Goal: Information Seeking & Learning: Learn about a topic

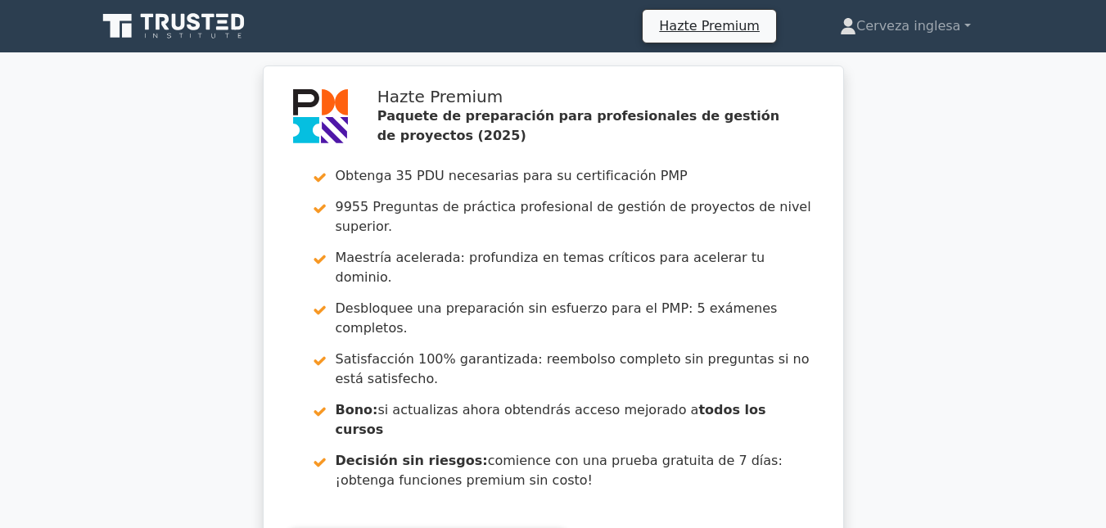
click at [217, 15] on icon at bounding box center [175, 26] width 157 height 31
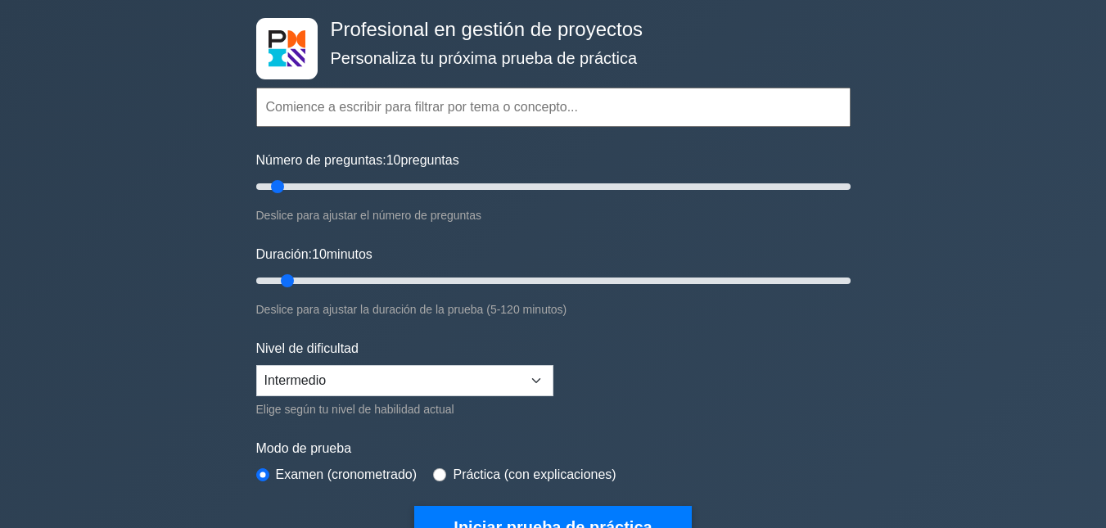
scroll to position [123, 0]
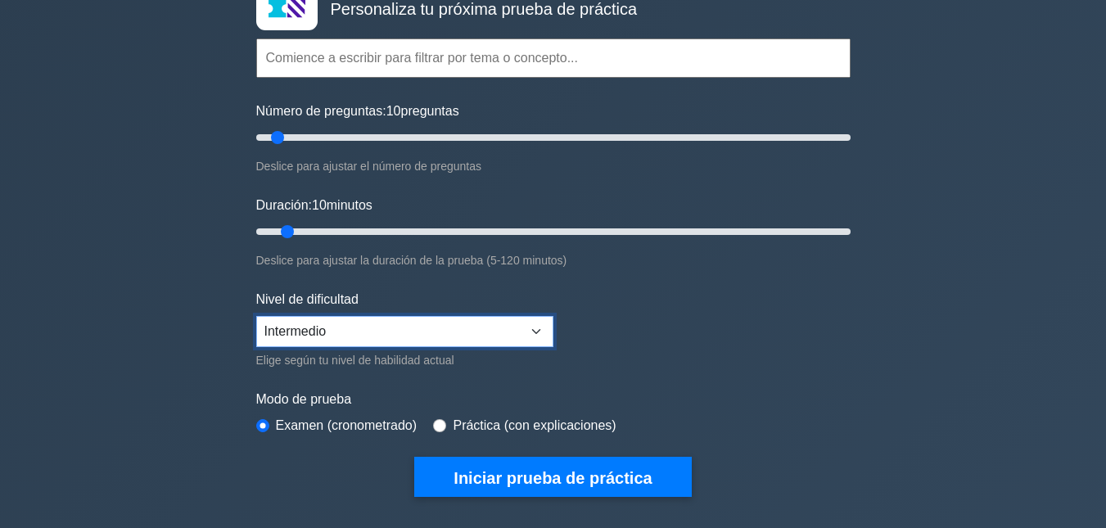
click at [491, 341] on select "Principiante Intermedio Experto" at bounding box center [404, 331] width 297 height 31
select select "expert"
click at [256, 316] on select "Principiante Intermedio Experto" at bounding box center [404, 331] width 297 height 31
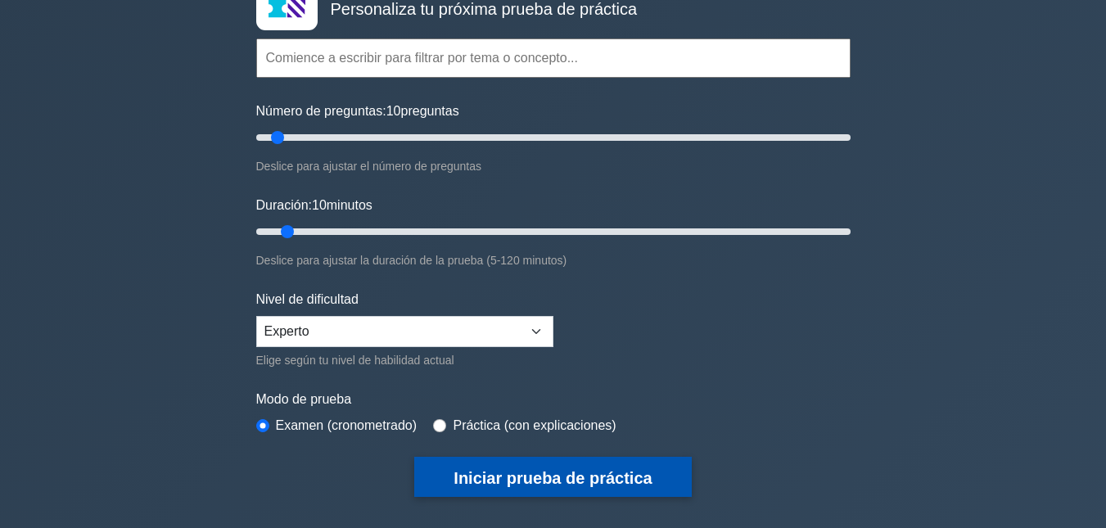
click at [554, 473] on font "Iniciar prueba de práctica" at bounding box center [553, 478] width 198 height 18
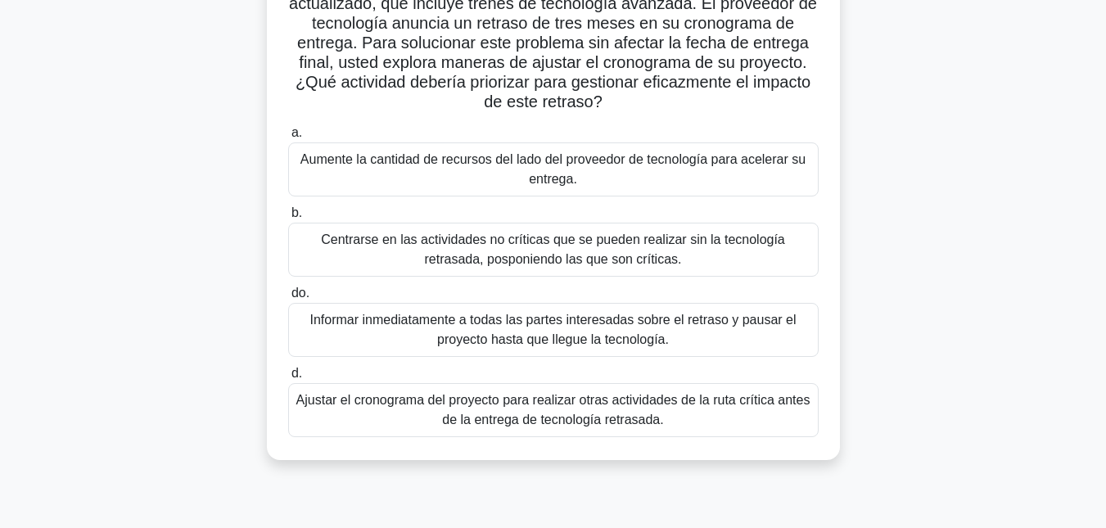
scroll to position [147, 0]
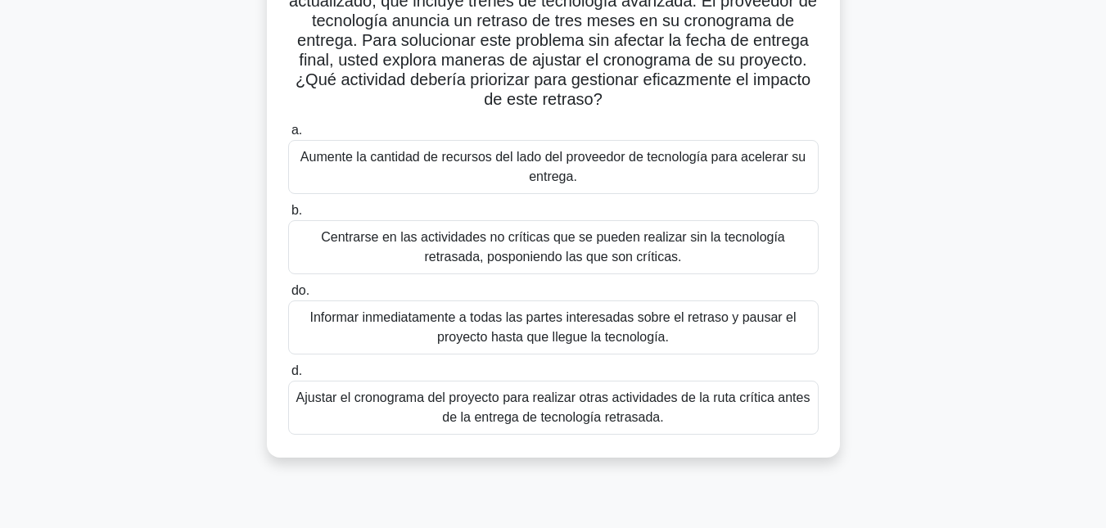
click at [651, 329] on font "Informar inmediatamente a todas las partes interesadas sobre el retraso y pausa…" at bounding box center [553, 327] width 486 height 34
click at [288, 296] on input "do. Informar inmediatamente a todas las partes interesadas sobre el retraso y p…" at bounding box center [288, 291] width 0 height 11
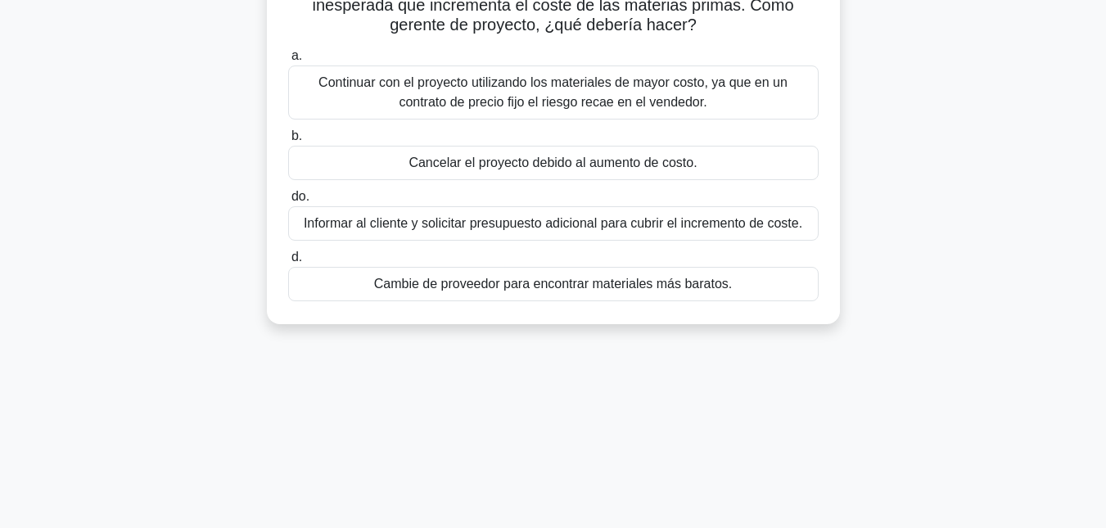
scroll to position [0, 0]
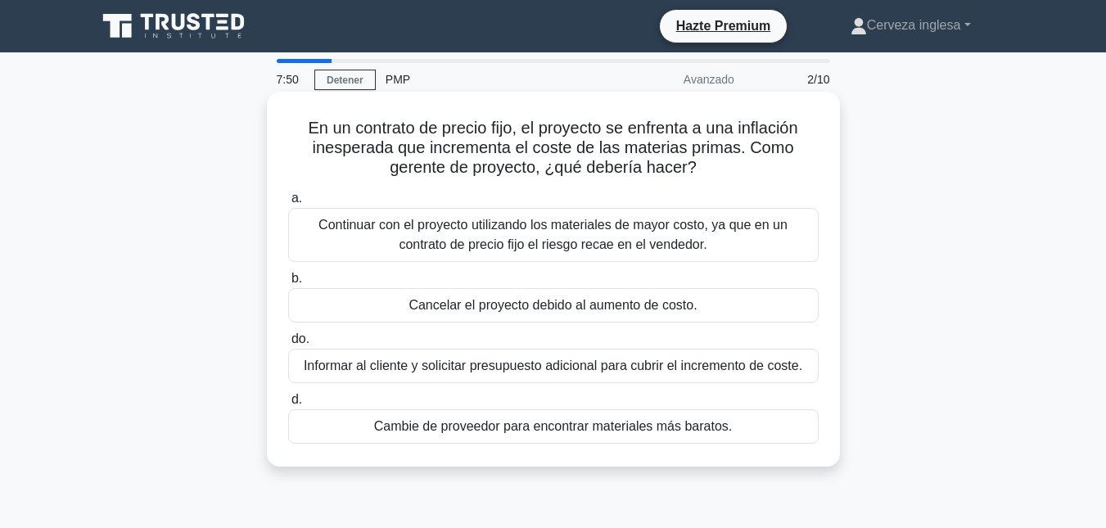
click at [611, 366] on font "Informar al cliente y solicitar presupuesto adicional para cubrir el incremento…" at bounding box center [553, 366] width 499 height 14
click at [288, 345] on input "do. Informar al cliente y solicitar presupuesto adicional para cubrir el increm…" at bounding box center [288, 339] width 0 height 11
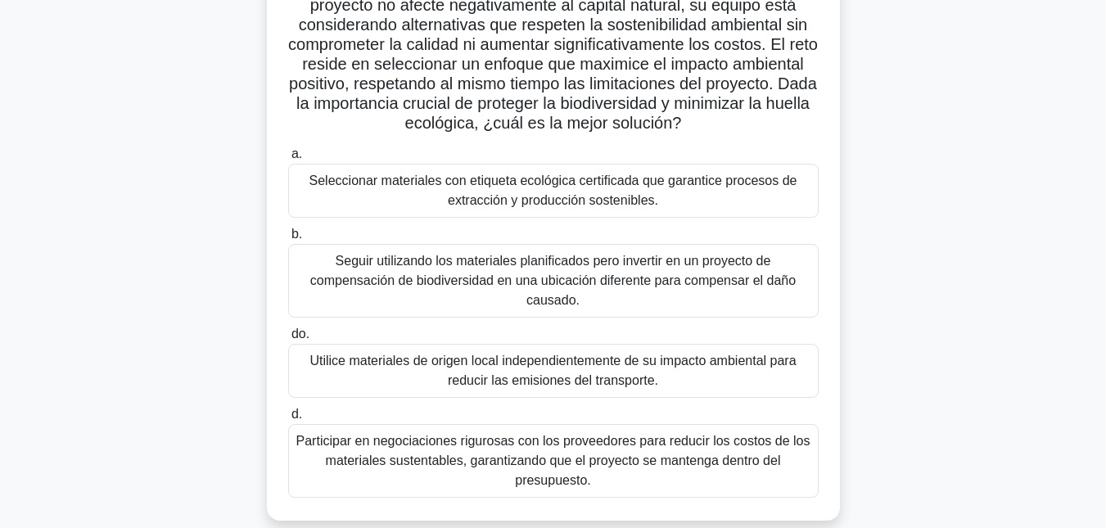
scroll to position [223, 0]
click at [691, 194] on font "Seleccionar materiales con etiqueta ecológica certificada que garantice proceso…" at bounding box center [554, 189] width 516 height 39
click at [288, 158] on input "a. Seleccionar materiales con etiqueta ecológica certificada que garantice proc…" at bounding box center [288, 152] width 0 height 11
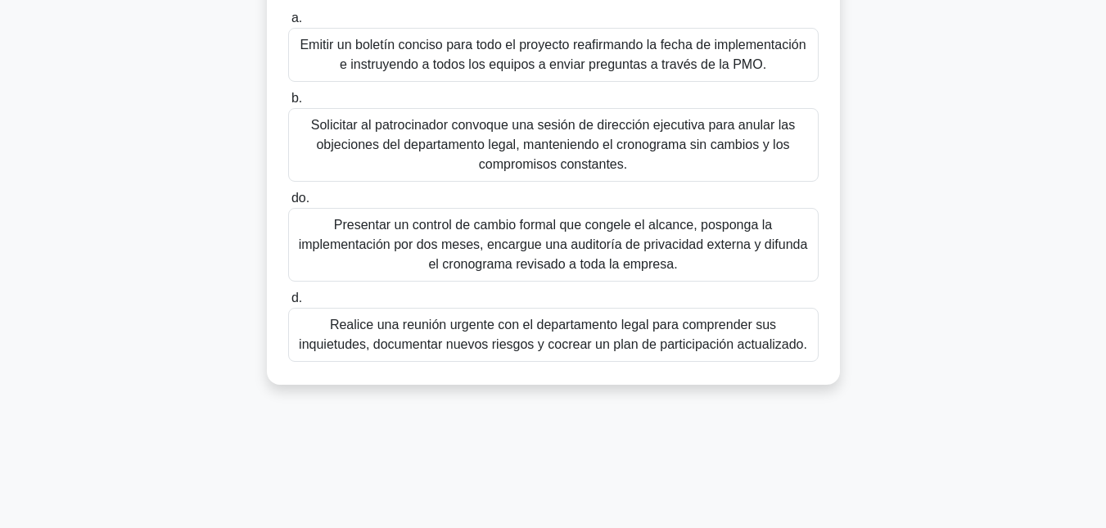
scroll to position [295, 0]
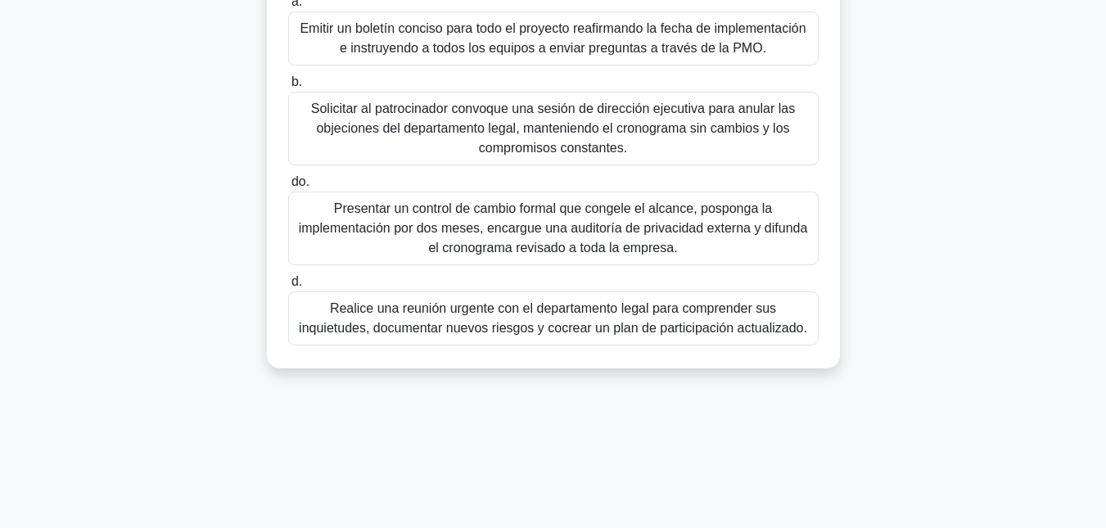
click at [586, 311] on font "Realice una reunión urgente con el departamento legal para comprender sus inqui…" at bounding box center [553, 318] width 509 height 34
click at [288, 287] on input "d. Realice una reunión urgente con el departamento legal para comprender sus in…" at bounding box center [288, 282] width 0 height 11
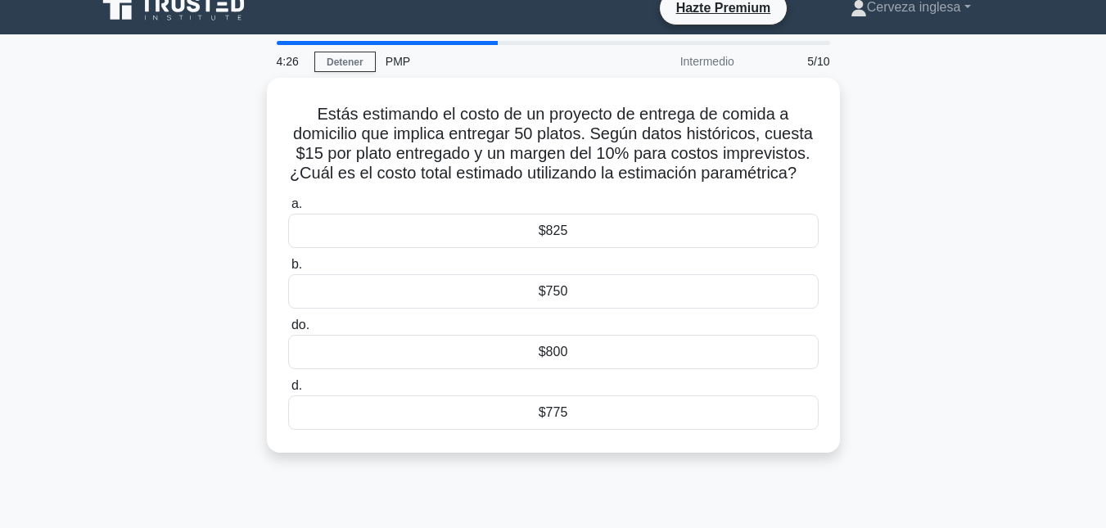
scroll to position [0, 0]
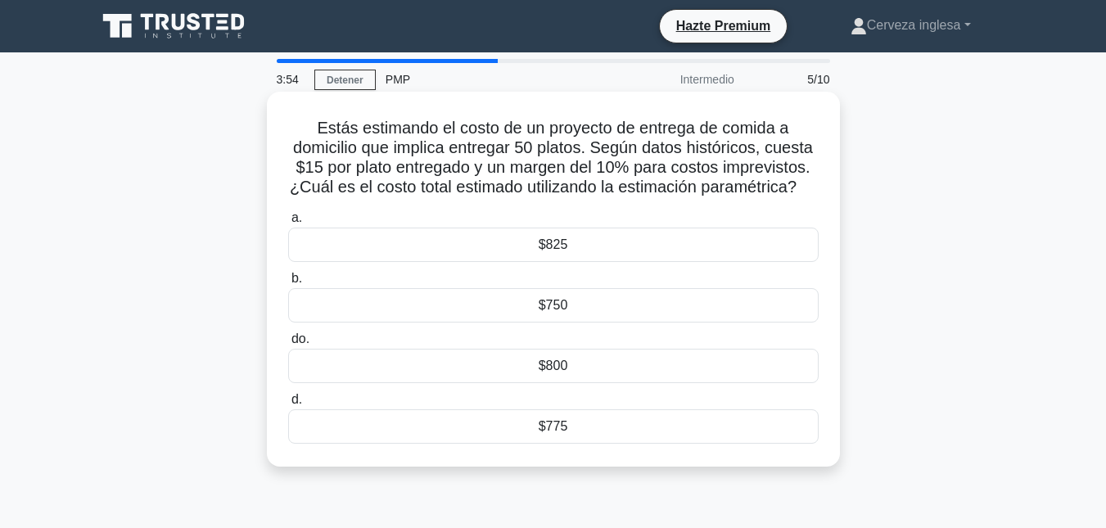
click at [566, 251] on font "$825" at bounding box center [553, 245] width 29 height 14
click at [288, 224] on input "a. $825" at bounding box center [288, 218] width 0 height 11
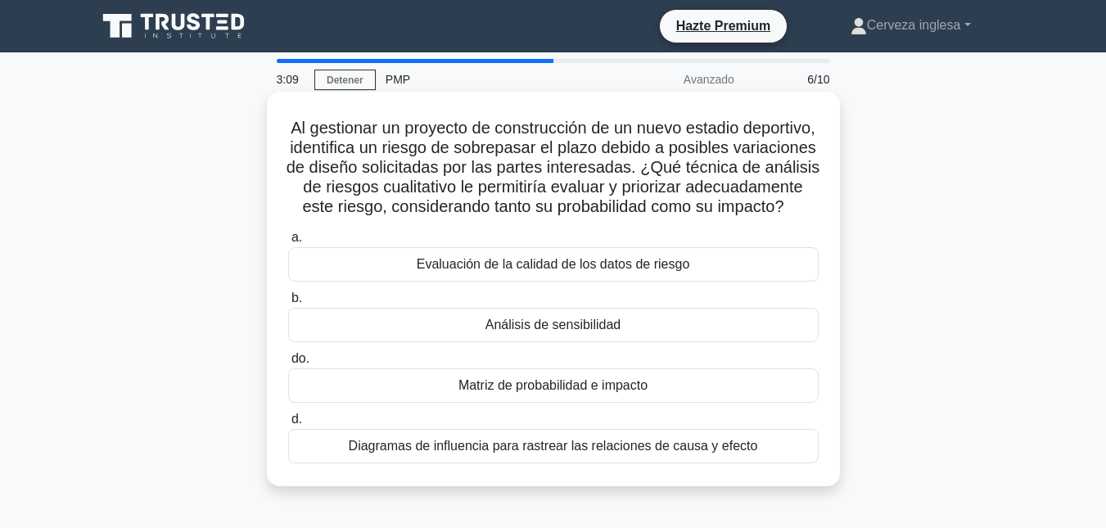
click at [558, 332] on font "Análisis de sensibilidad" at bounding box center [553, 325] width 135 height 14
click at [288, 304] on input "b. Análisis de sensibilidad" at bounding box center [288, 298] width 0 height 11
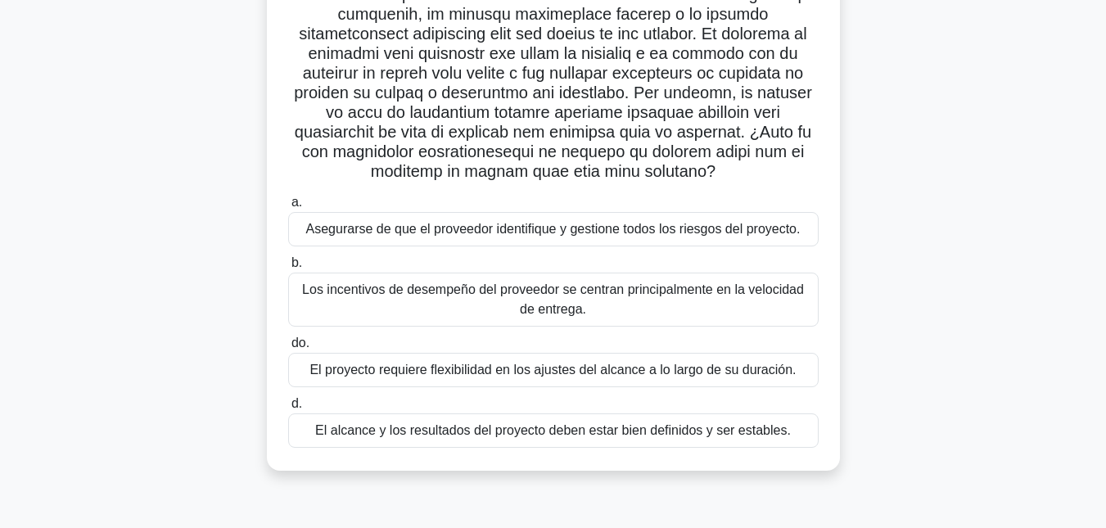
scroll to position [356, 0]
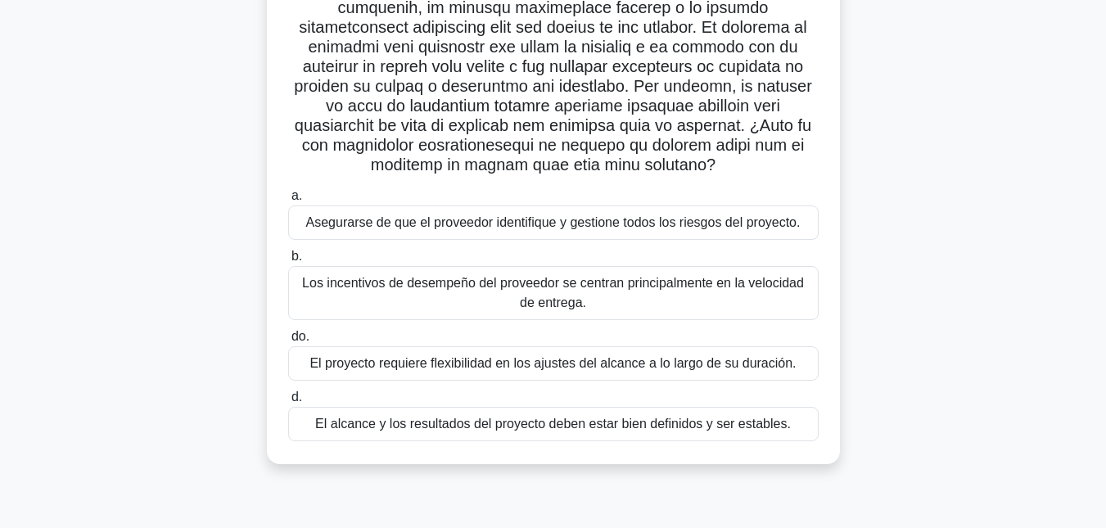
click at [532, 429] on font "El alcance y los resultados del proyecto deben estar bien definidos y ser estab…" at bounding box center [553, 424] width 476 height 14
click at [288, 403] on input "d. El alcance y los resultados del proyecto deben estar bien definidos y ser es…" at bounding box center [288, 397] width 0 height 11
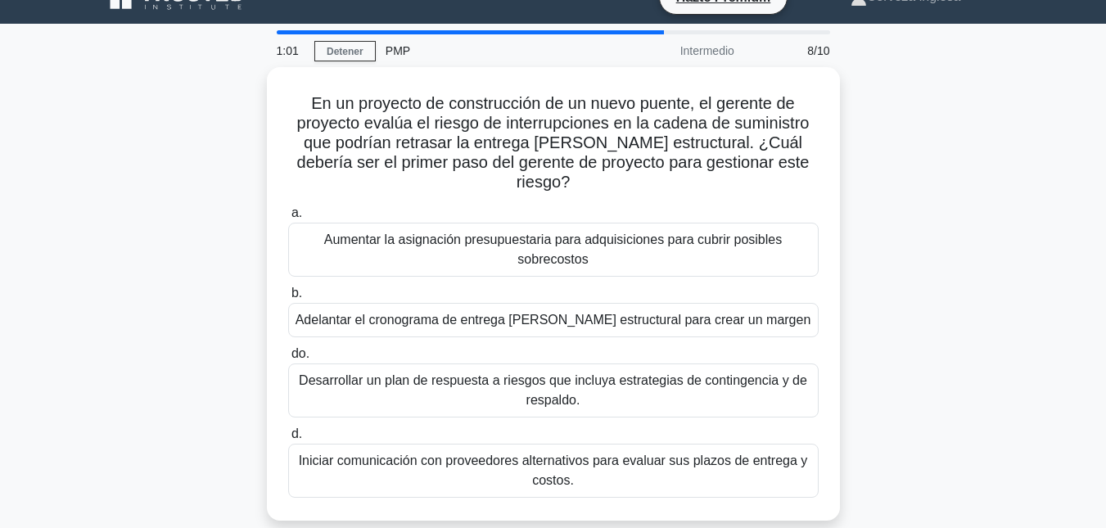
scroll to position [33, 0]
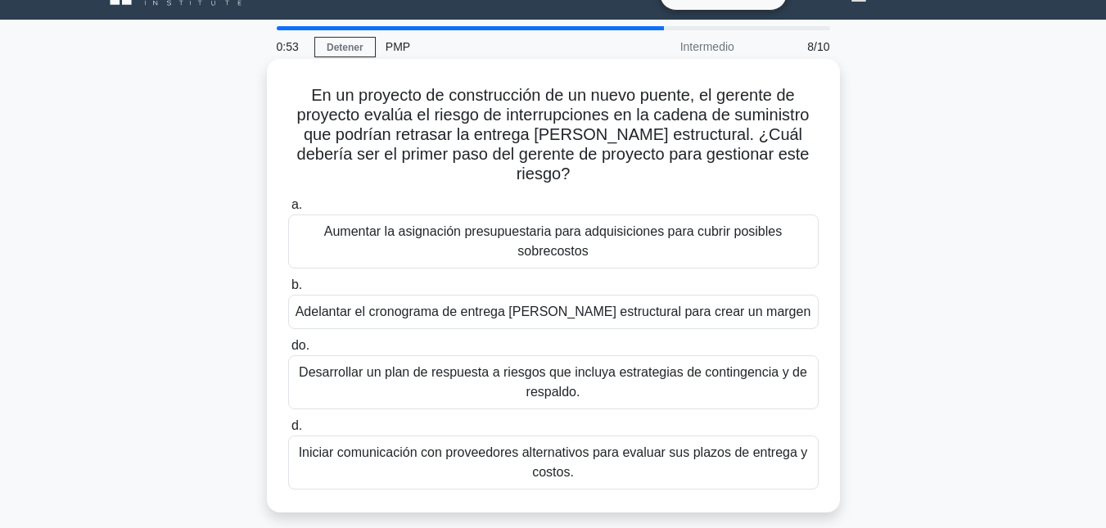
click at [570, 366] on font "Desarrollar un plan de respuesta a riesgos que incluya estrategias de contingen…" at bounding box center [553, 382] width 509 height 34
click at [288, 351] on input "do. Desarrollar un plan de respuesta a riesgos que incluya estrategias de conti…" at bounding box center [288, 346] width 0 height 11
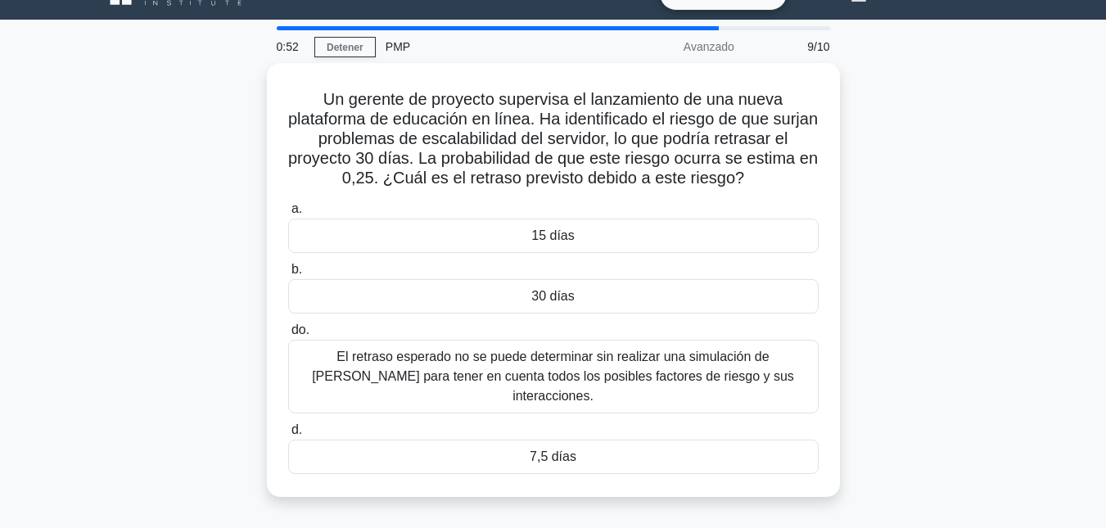
scroll to position [0, 0]
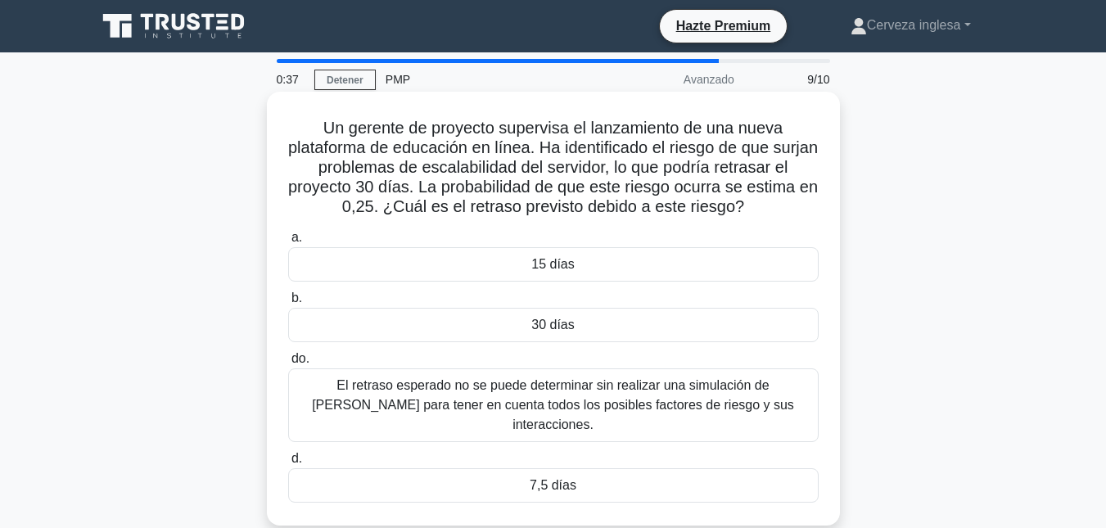
click at [547, 478] on font "7,5 días" at bounding box center [553, 485] width 47 height 14
click at [288, 464] on input "d. 7,5 días" at bounding box center [288, 459] width 0 height 11
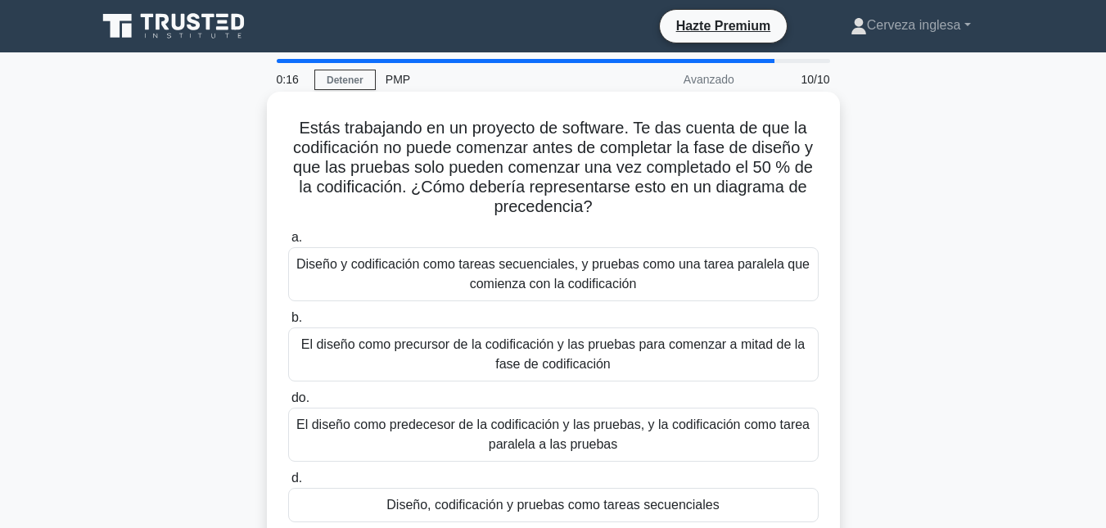
click at [576, 369] on font "El diseño como precursor de la codificación y las pruebas para comenzar a mitad…" at bounding box center [553, 354] width 504 height 34
click at [288, 324] on input "b. El diseño como precursor de la codificación y las pruebas para comenzar a mi…" at bounding box center [288, 318] width 0 height 11
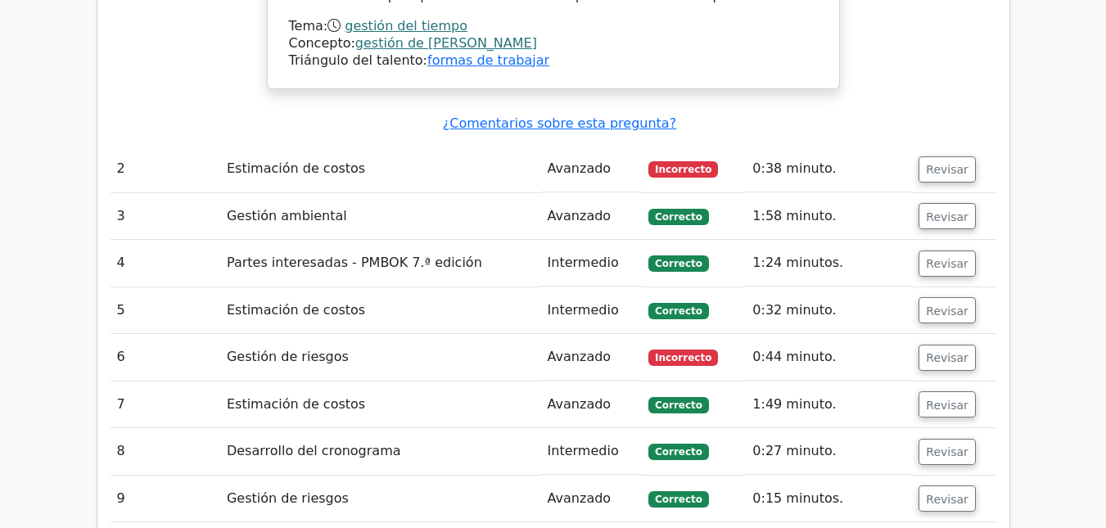
scroll to position [2331, 0]
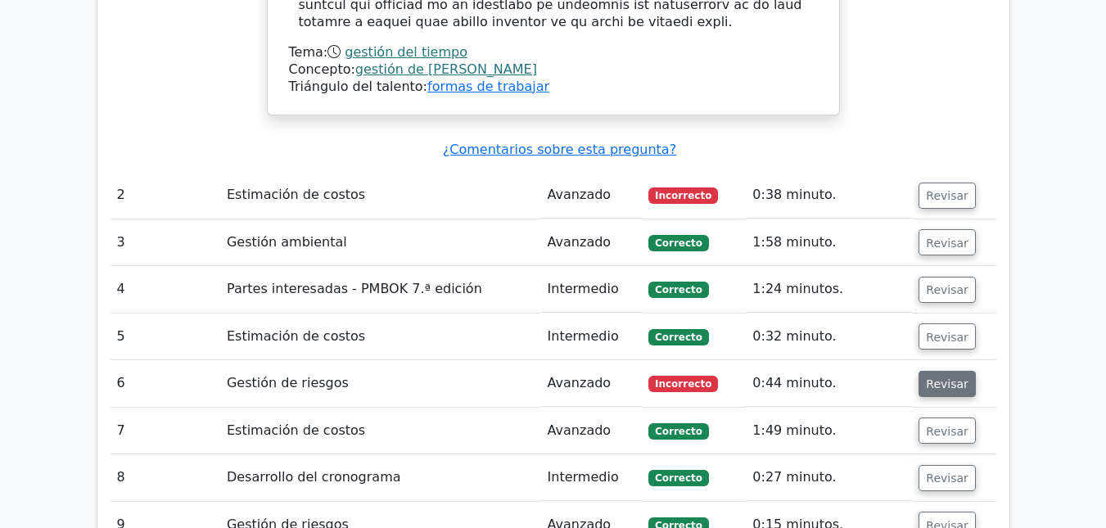
click at [939, 378] on font "Revisar" at bounding box center [947, 384] width 43 height 13
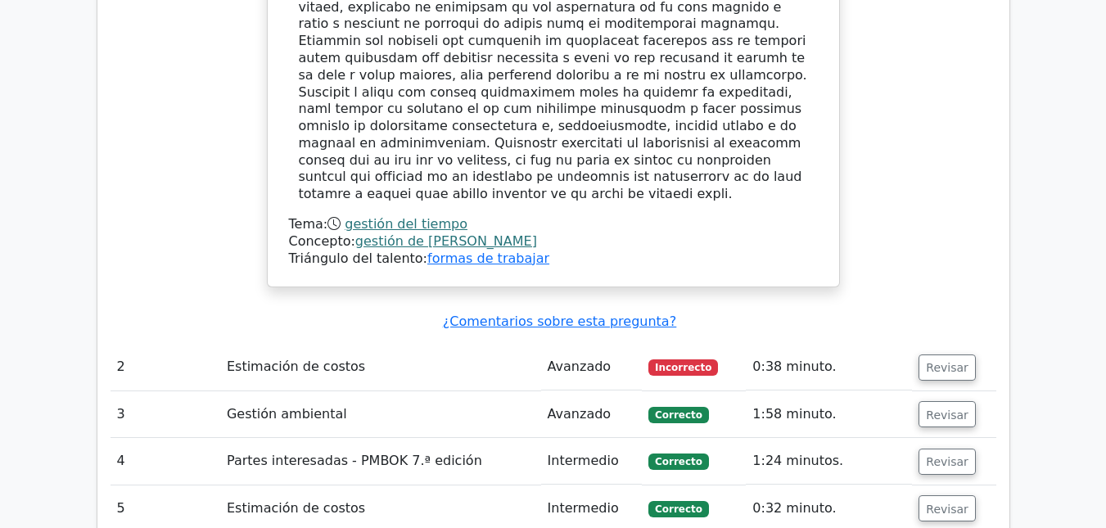
scroll to position [2170, 0]
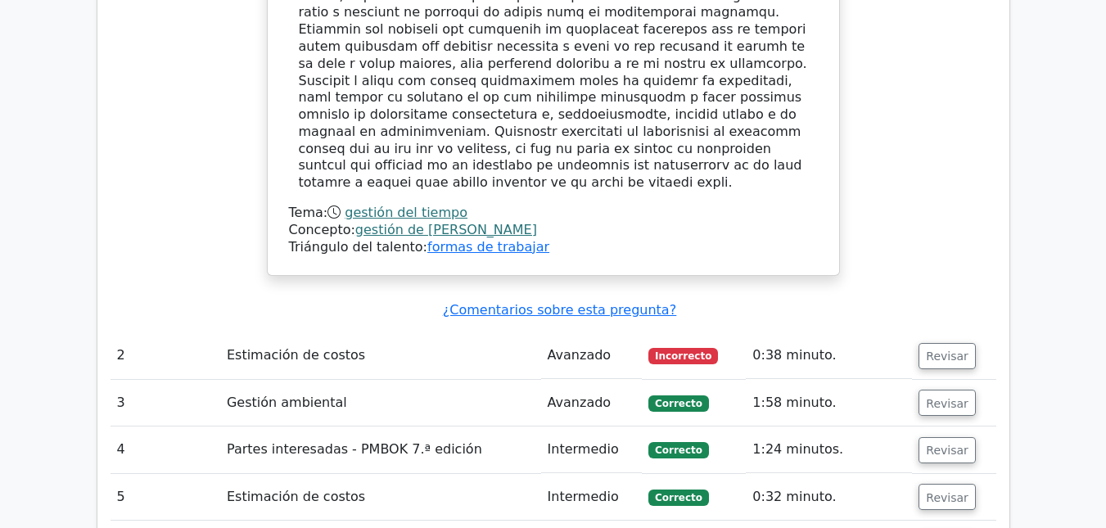
click at [694, 351] on font "Incorrecto" at bounding box center [683, 356] width 57 height 11
click at [940, 350] on font "Revisar" at bounding box center [947, 356] width 43 height 13
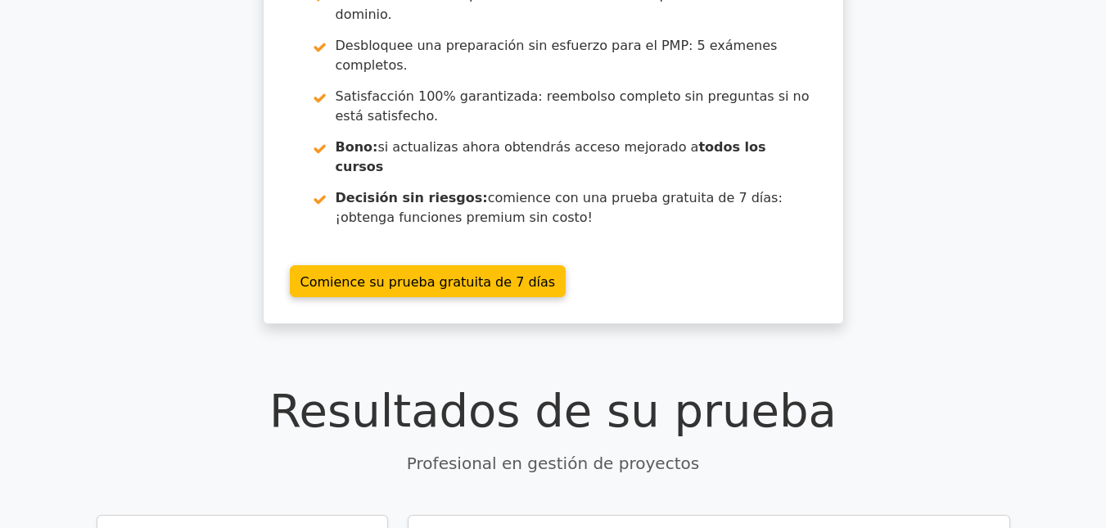
scroll to position [0, 0]
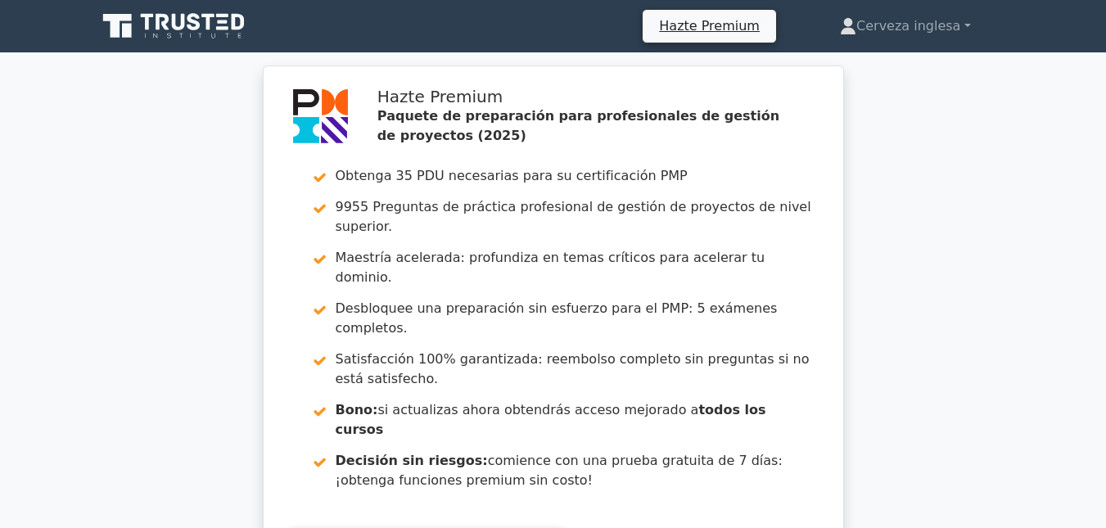
click at [204, 25] on icon at bounding box center [175, 26] width 157 height 31
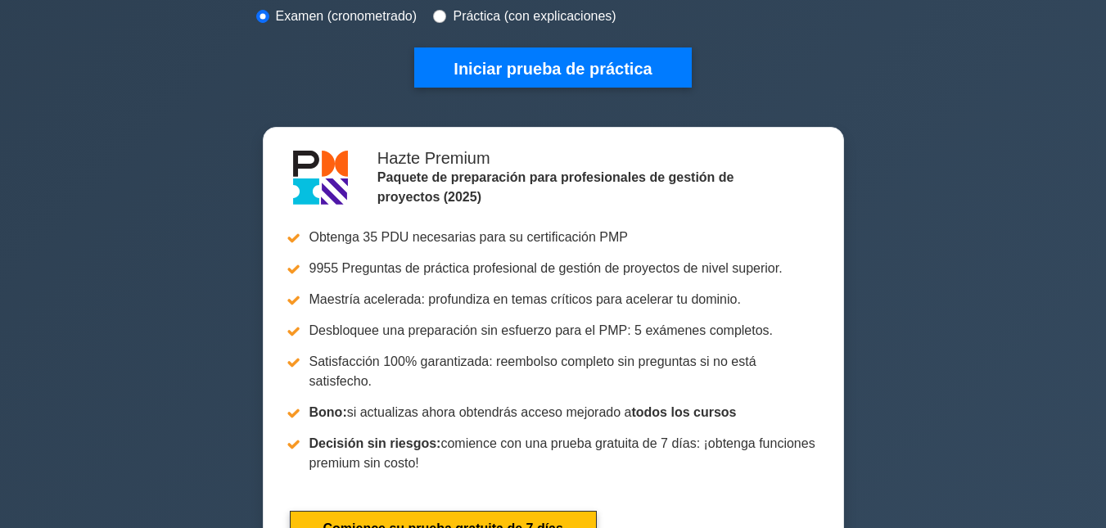
scroll to position [545, 0]
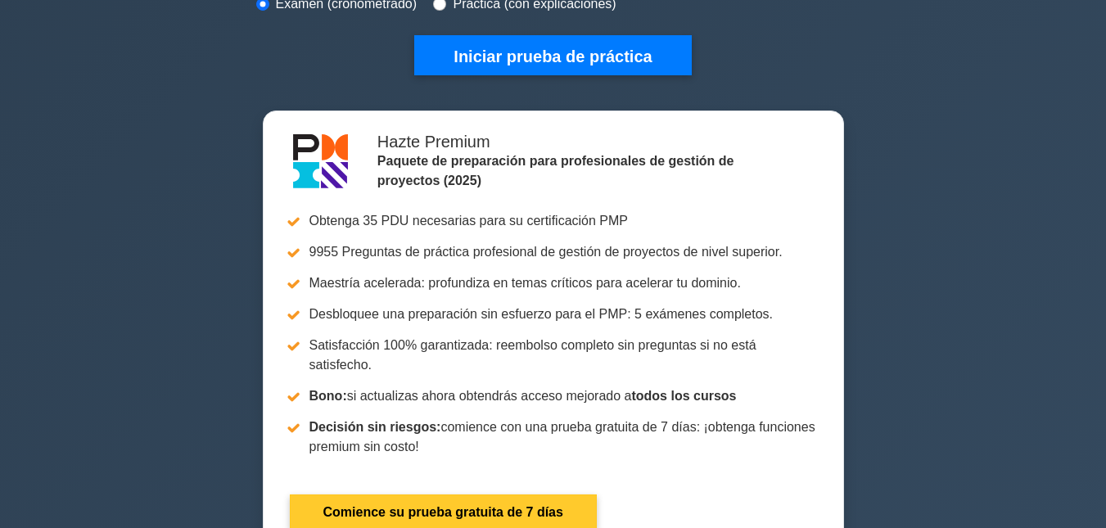
click at [518, 495] on link "Comience su prueba gratuita de 7 días" at bounding box center [443, 512] width 307 height 35
click at [484, 495] on link "Comience su prueba gratuita de 7 días" at bounding box center [443, 512] width 307 height 35
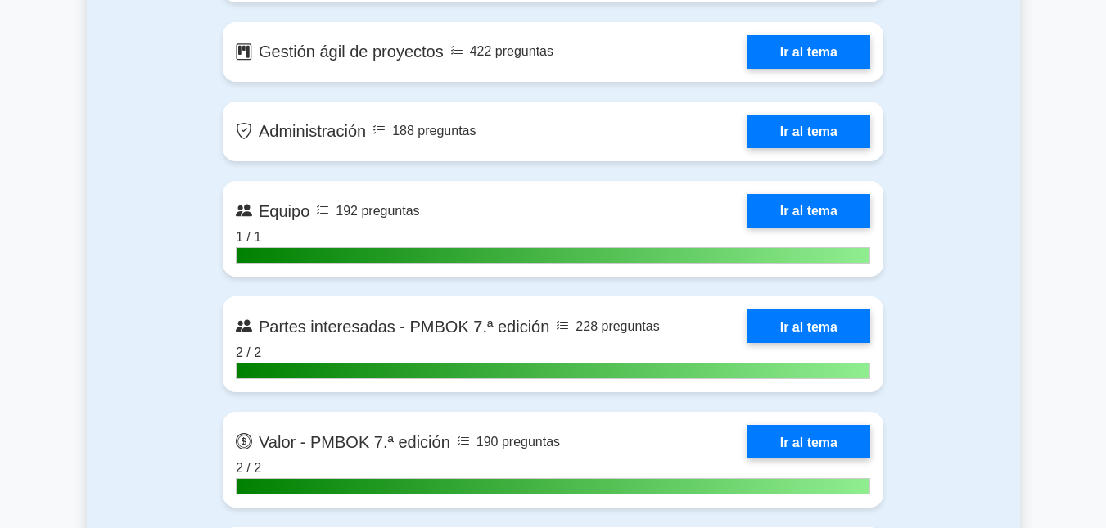
scroll to position [0, 0]
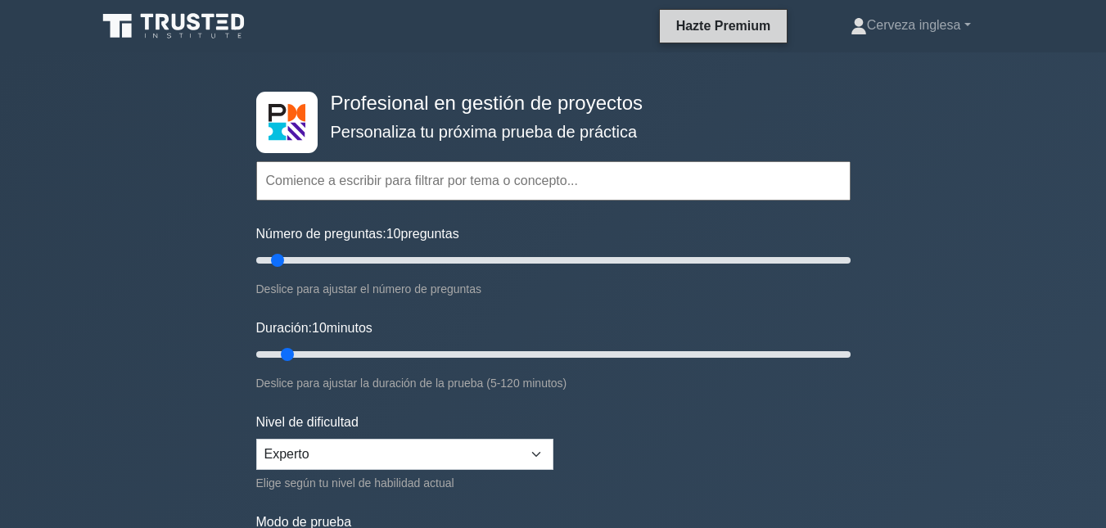
click at [713, 24] on font "Hazte Premium" at bounding box center [723, 26] width 95 height 14
